Goal: Information Seeking & Learning: Check status

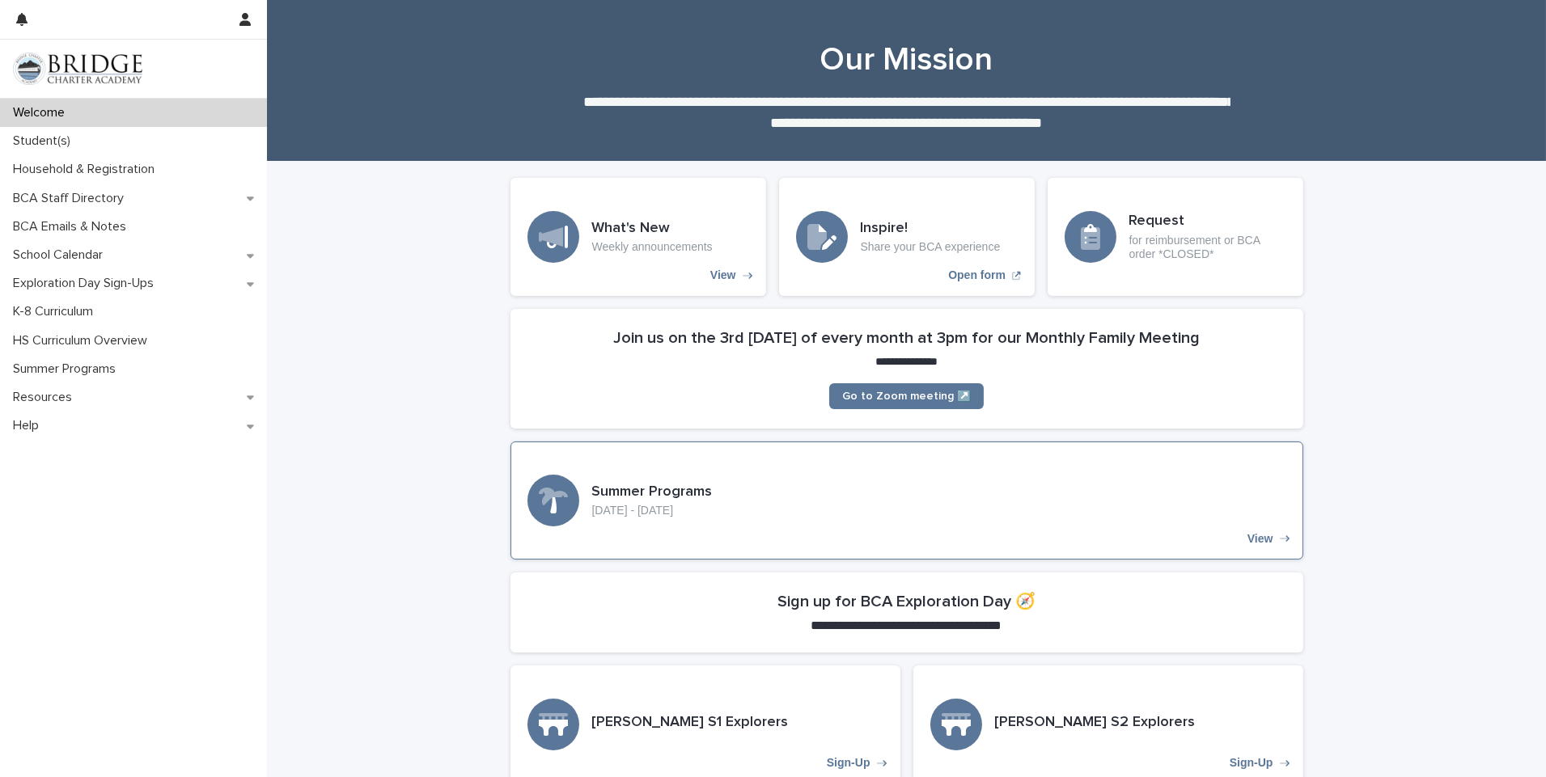
click at [644, 489] on h3 "Summer Programs" at bounding box center [652, 493] width 121 height 18
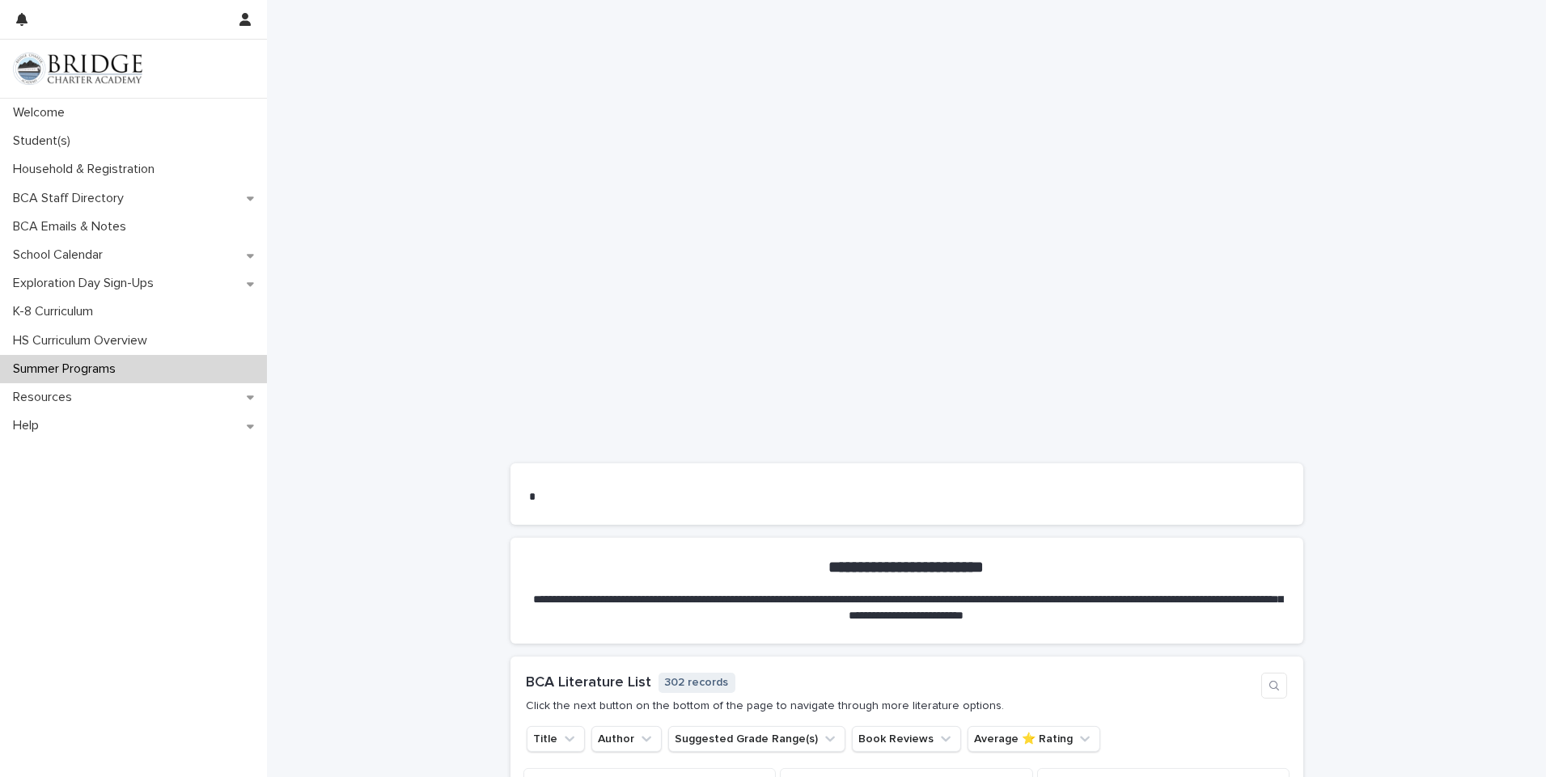
scroll to position [525, 0]
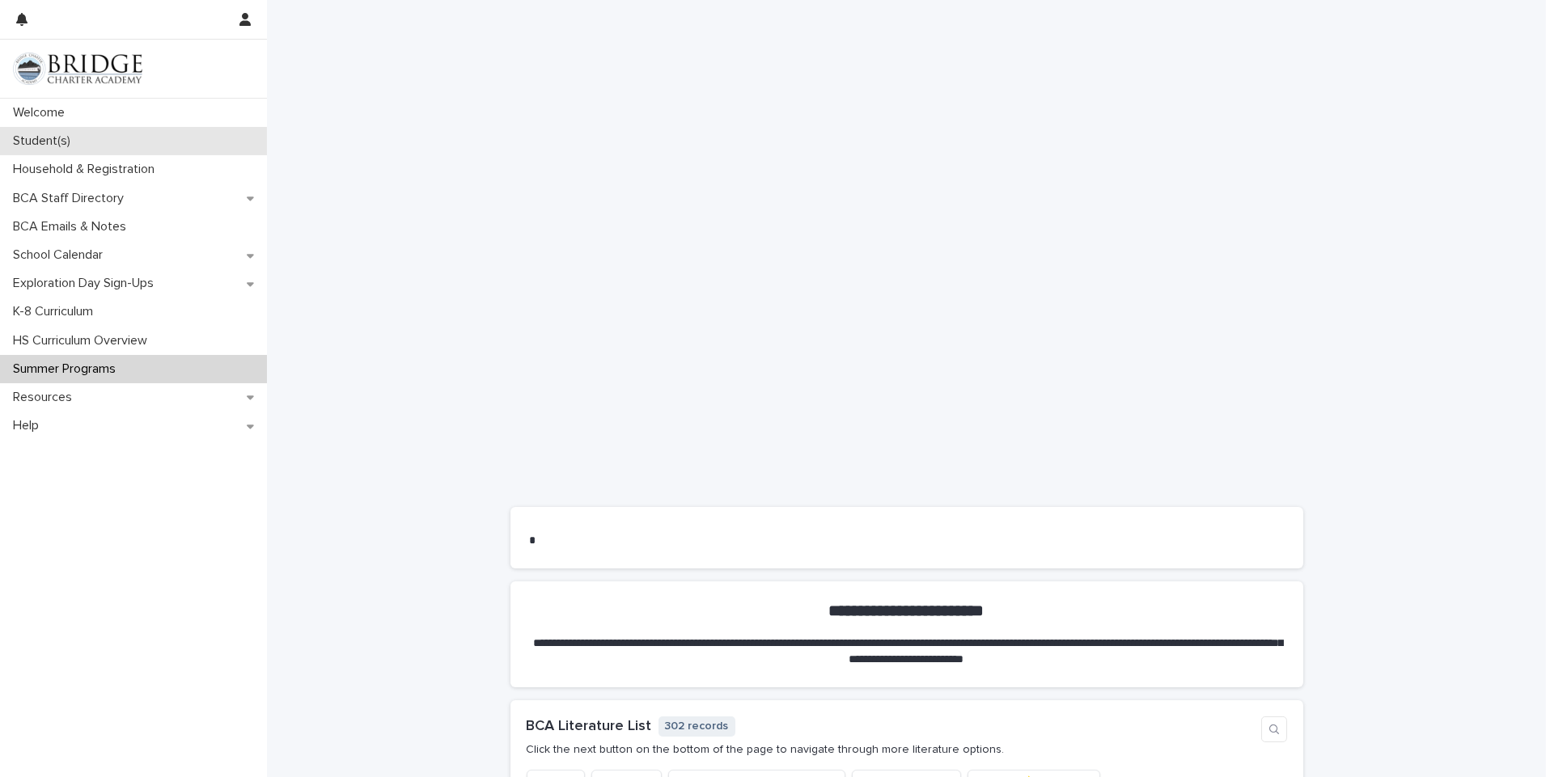
click at [32, 142] on p "Student(s)" at bounding box center [44, 140] width 77 height 15
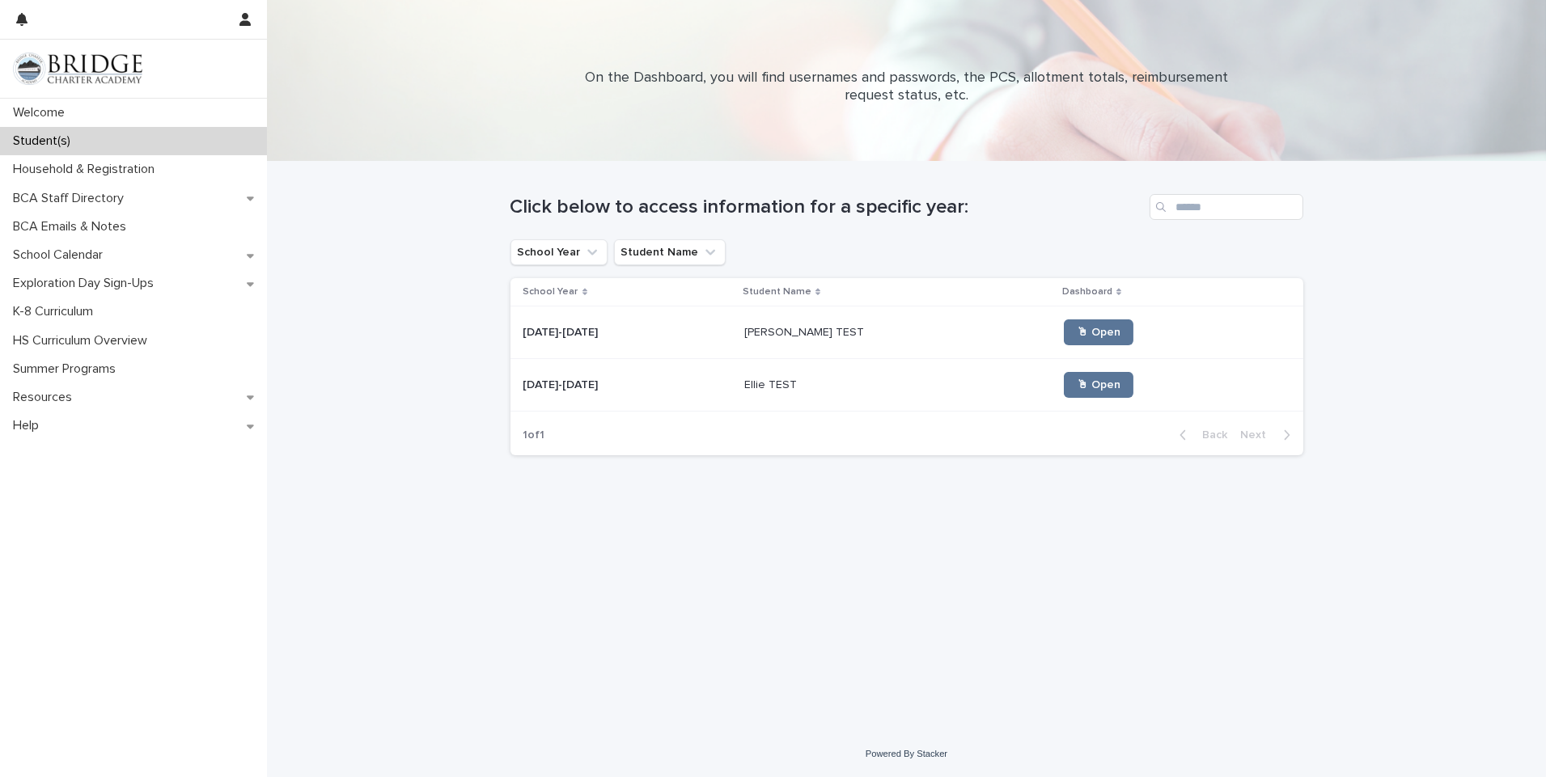
click at [772, 336] on p "Addie TEST" at bounding box center [805, 331] width 123 height 17
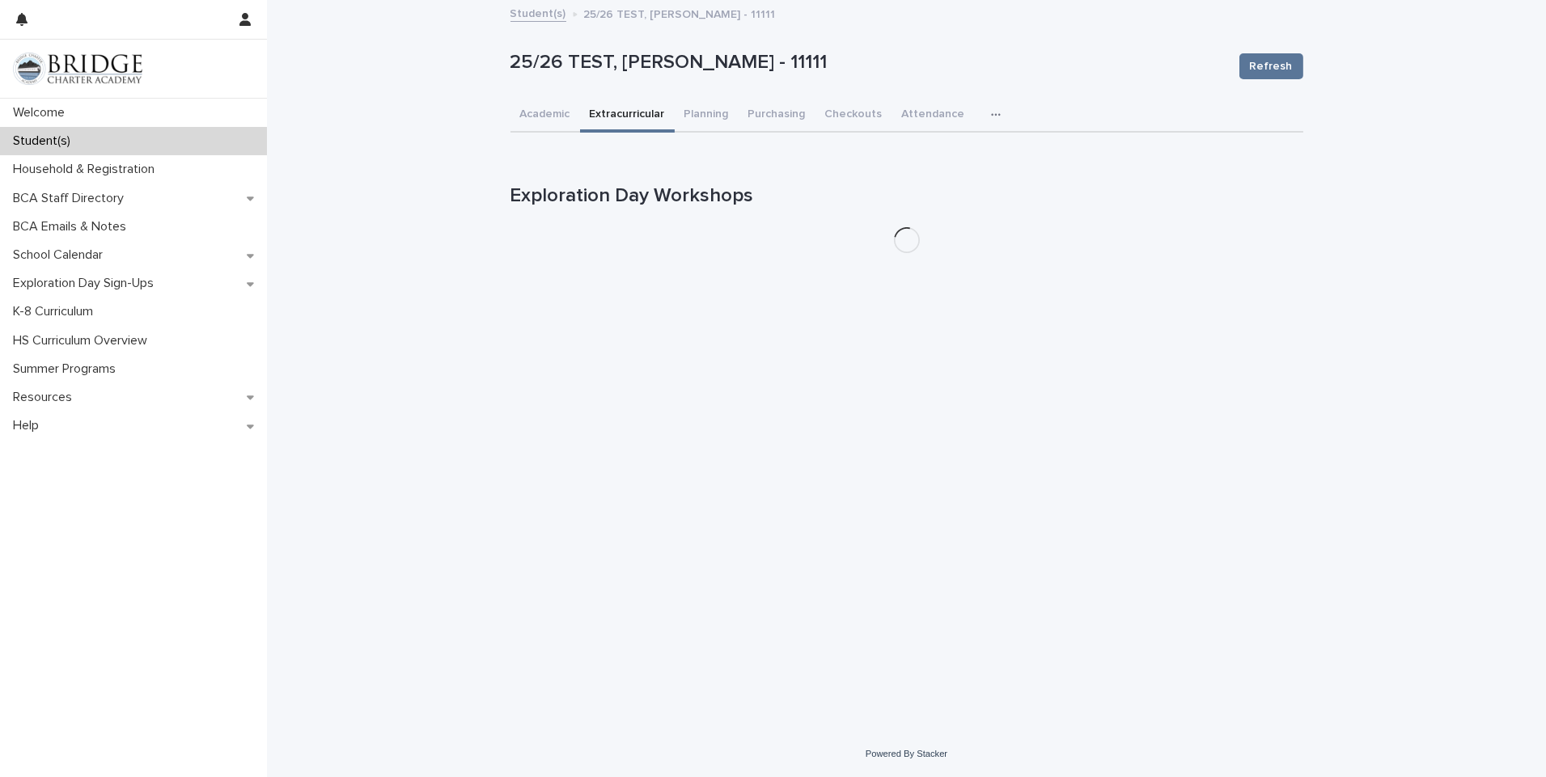
click at [620, 108] on button "Extracurricular" at bounding box center [627, 116] width 95 height 34
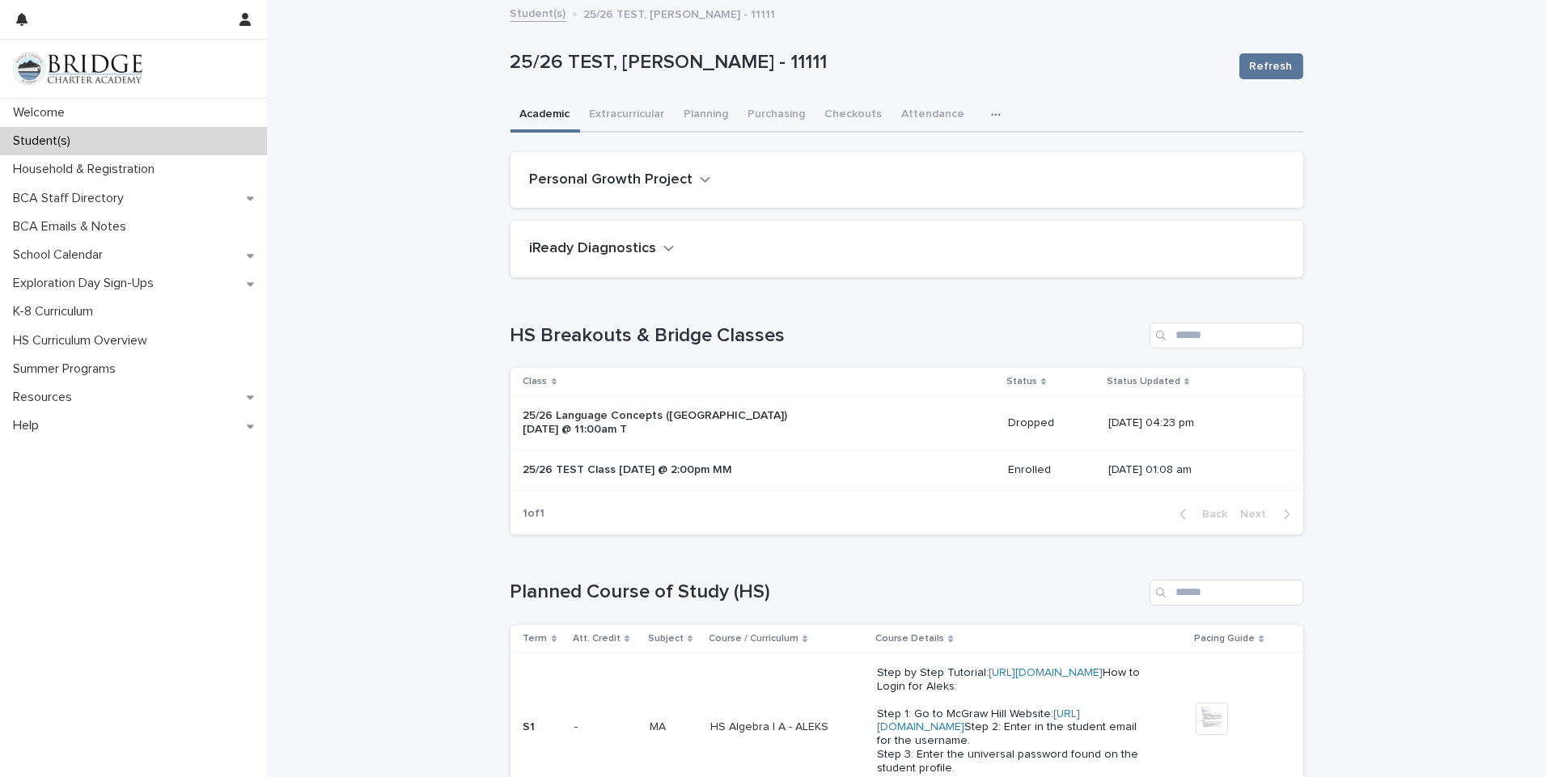
click at [543, 108] on button "Academic" at bounding box center [545, 116] width 70 height 34
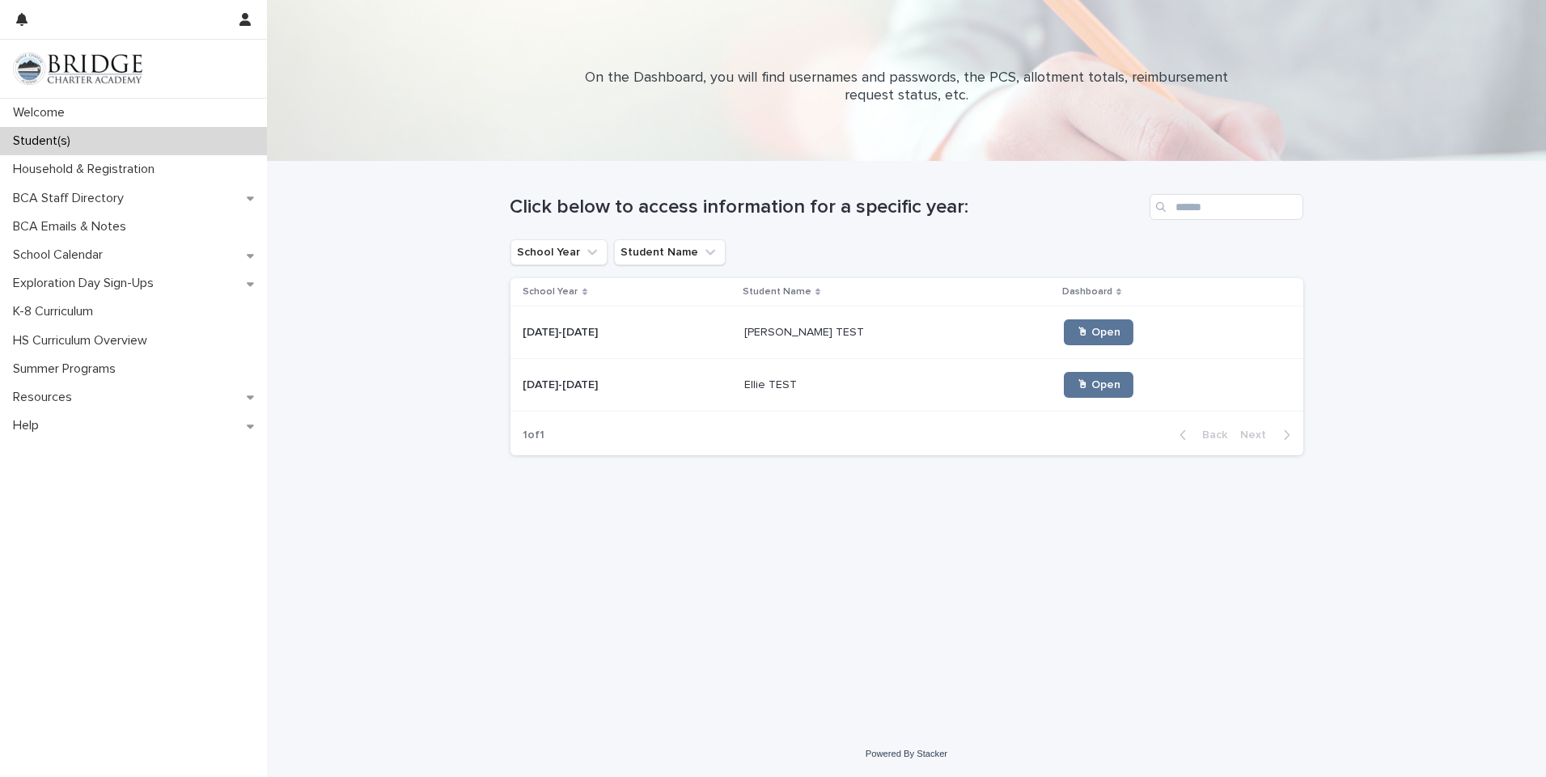
click at [558, 388] on p "2025-2026" at bounding box center [562, 383] width 78 height 17
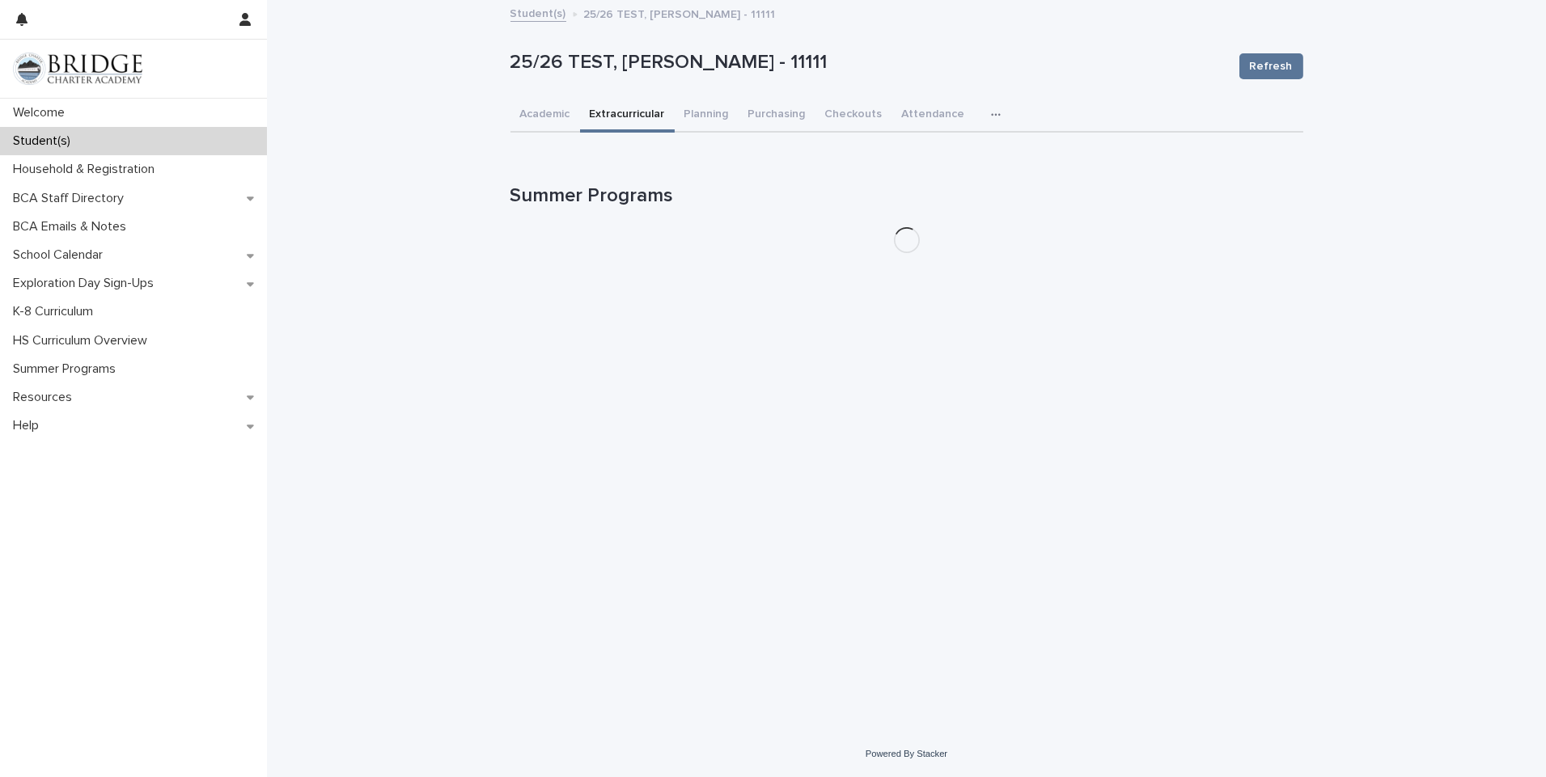
click at [615, 114] on button "Extracurricular" at bounding box center [627, 116] width 95 height 34
